Goal: Navigation & Orientation: Find specific page/section

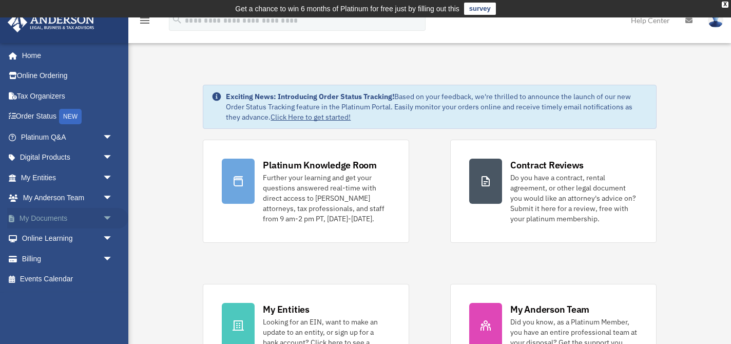
click at [107, 217] on span "arrow_drop_down" at bounding box center [113, 218] width 21 height 21
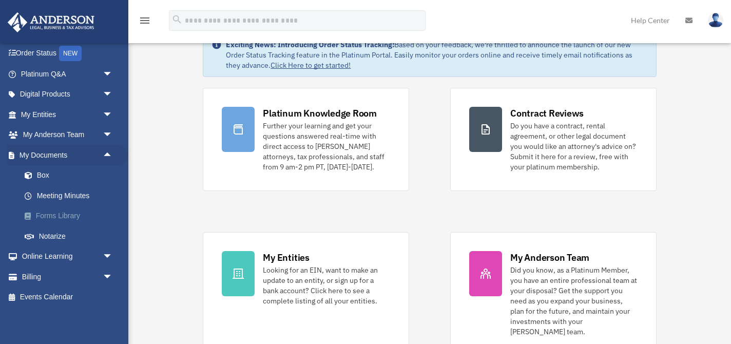
scroll to position [56, 0]
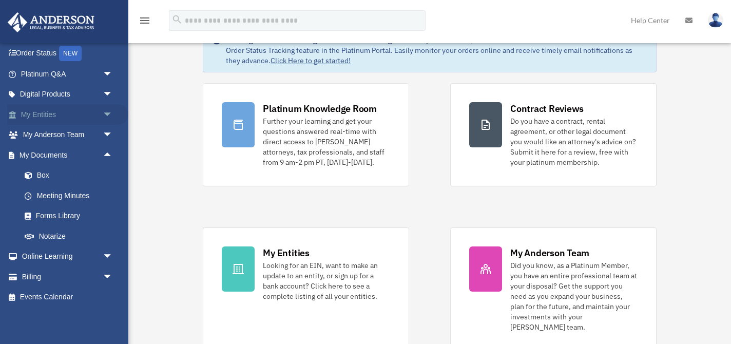
click at [105, 114] on span "arrow_drop_down" at bounding box center [113, 114] width 21 height 21
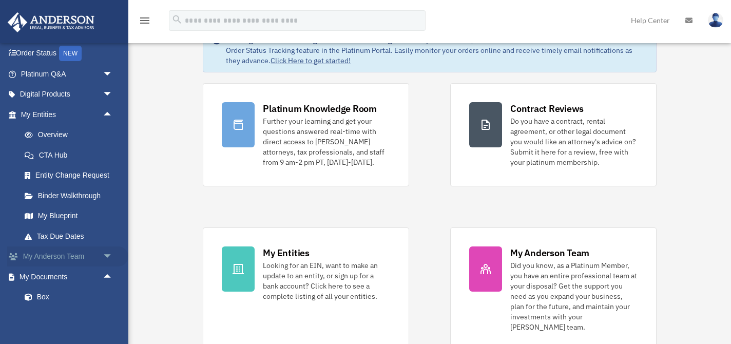
click at [107, 256] on span "arrow_drop_down" at bounding box center [113, 256] width 21 height 21
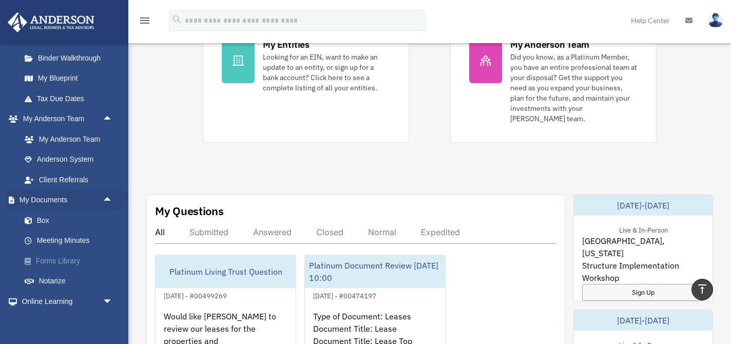
scroll to position [197, 0]
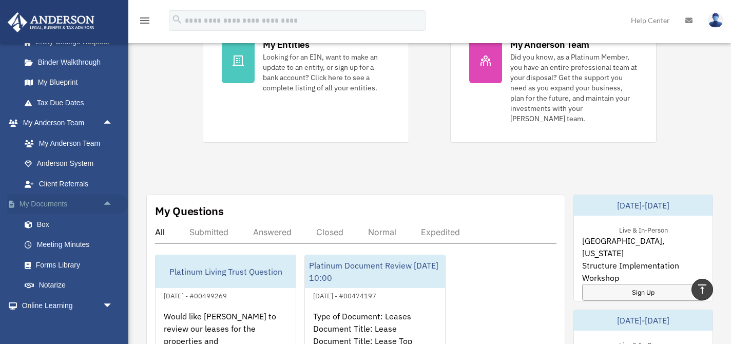
click at [108, 203] on span "arrow_drop_up" at bounding box center [113, 204] width 21 height 21
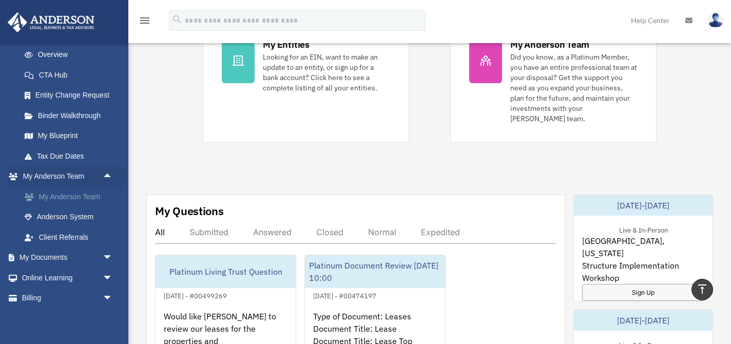
scroll to position [164, 0]
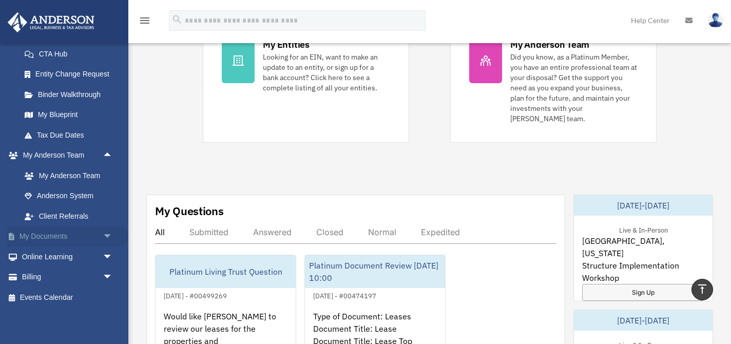
click at [109, 235] on span "arrow_drop_down" at bounding box center [113, 236] width 21 height 21
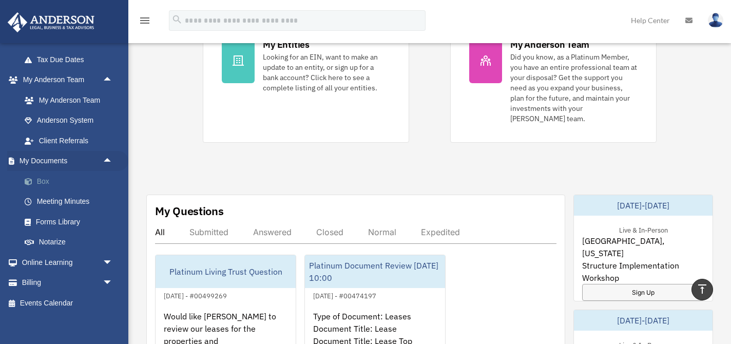
scroll to position [245, 0]
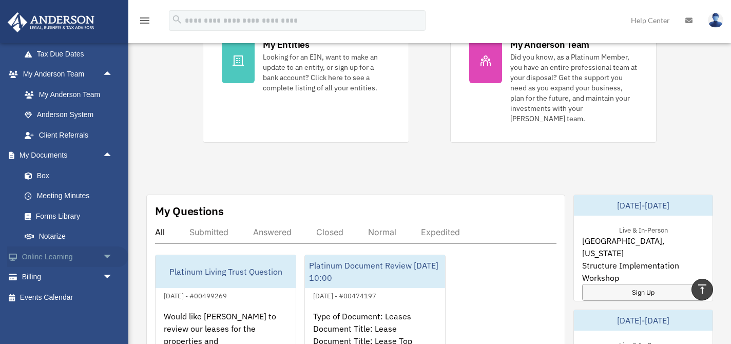
click at [108, 257] on span "arrow_drop_down" at bounding box center [113, 256] width 21 height 21
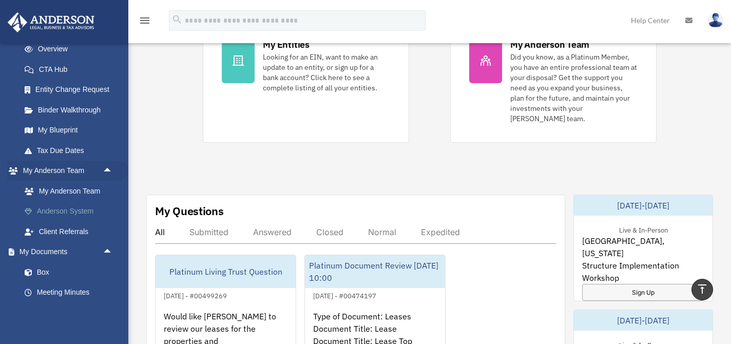
scroll to position [148, 0]
click at [49, 133] on link "My Blueprint" at bounding box center [71, 131] width 114 height 21
click at [59, 130] on link "My Blueprint" at bounding box center [71, 131] width 114 height 21
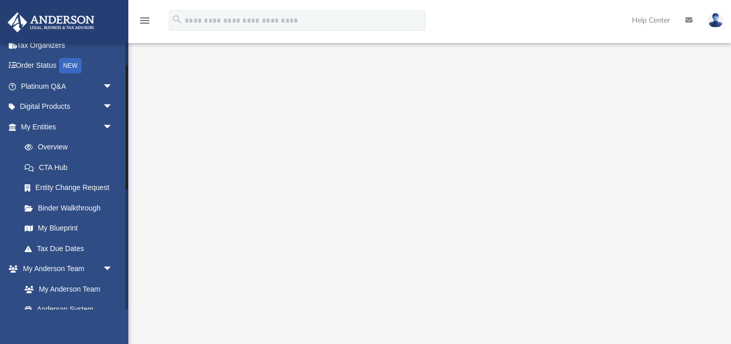
scroll to position [48, 0]
